Goal: Navigation & Orientation: Find specific page/section

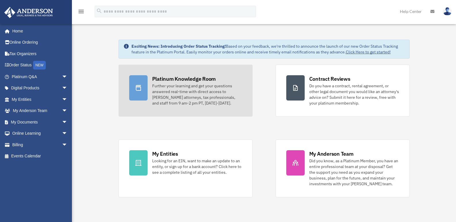
click at [182, 84] on div "Further your learning and get your questions answered real-time with direct acc…" at bounding box center [197, 94] width 90 height 23
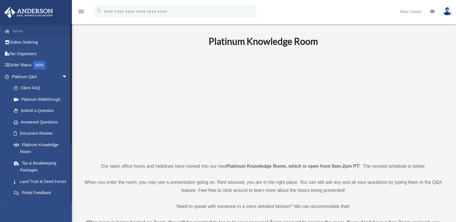
click at [13, 31] on link "Home" at bounding box center [40, 31] width 72 height 12
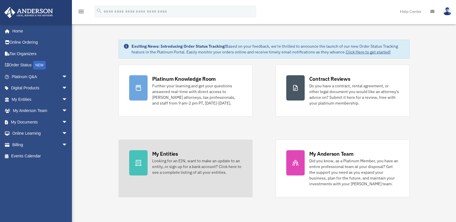
click at [163, 166] on div "Looking for an EIN, want to make an update to an entity, or sign up for a bank …" at bounding box center [197, 166] width 90 height 17
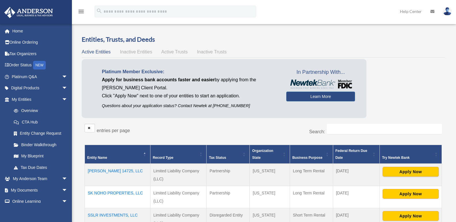
click at [141, 52] on span "Inactive Entities" at bounding box center [136, 51] width 32 height 5
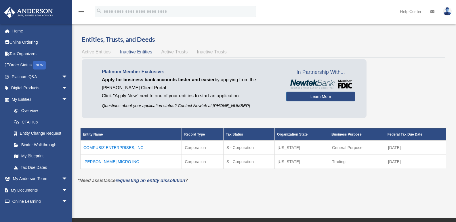
click at [170, 52] on span "Active Trusts" at bounding box center [174, 51] width 26 height 5
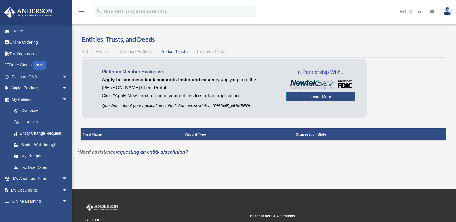
click at [206, 53] on span "Inactive Trusts" at bounding box center [212, 51] width 30 height 5
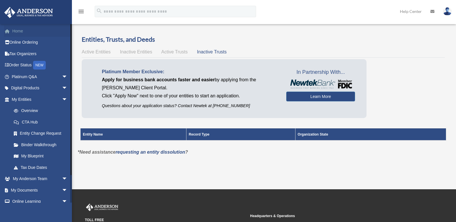
click at [18, 32] on link "Home" at bounding box center [40, 31] width 72 height 12
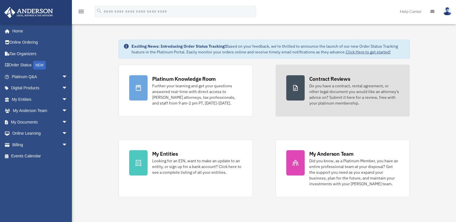
click at [336, 80] on div "Contract Reviews" at bounding box center [329, 78] width 41 height 7
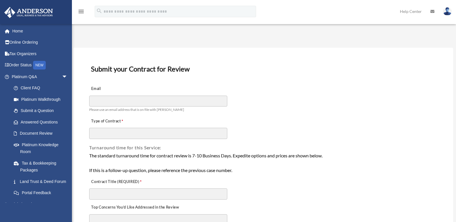
click at [18, 30] on link "Home" at bounding box center [40, 31] width 72 height 12
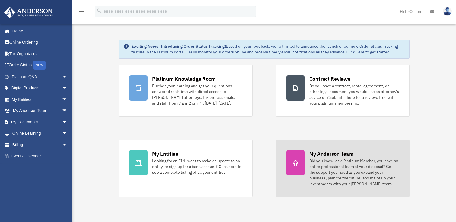
click at [336, 155] on div "My Anderson Team" at bounding box center [331, 154] width 44 height 7
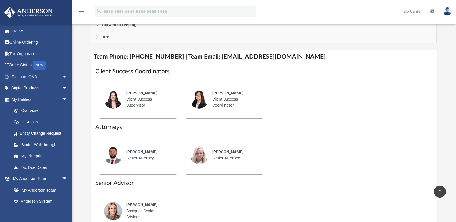
scroll to position [166, 0]
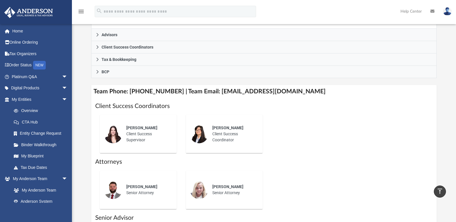
click at [111, 131] on img at bounding box center [113, 134] width 18 height 18
click at [141, 127] on span "Jennie Wilson" at bounding box center [141, 128] width 31 height 5
drag, startPoint x: 152, startPoint y: 128, endPoint x: 126, endPoint y: 129, distance: 25.7
click at [126, 129] on span "Jennie Wilson" at bounding box center [141, 128] width 31 height 5
copy span "Jennie Wilson"
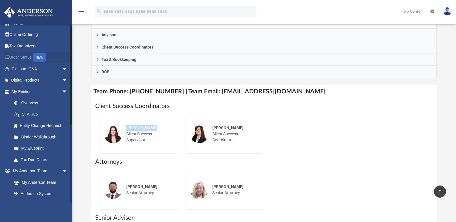
scroll to position [0, 0]
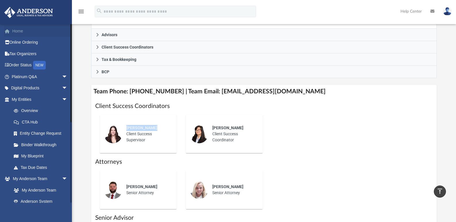
click at [16, 30] on link "Home" at bounding box center [40, 31] width 72 height 12
